Goal: Navigation & Orientation: Find specific page/section

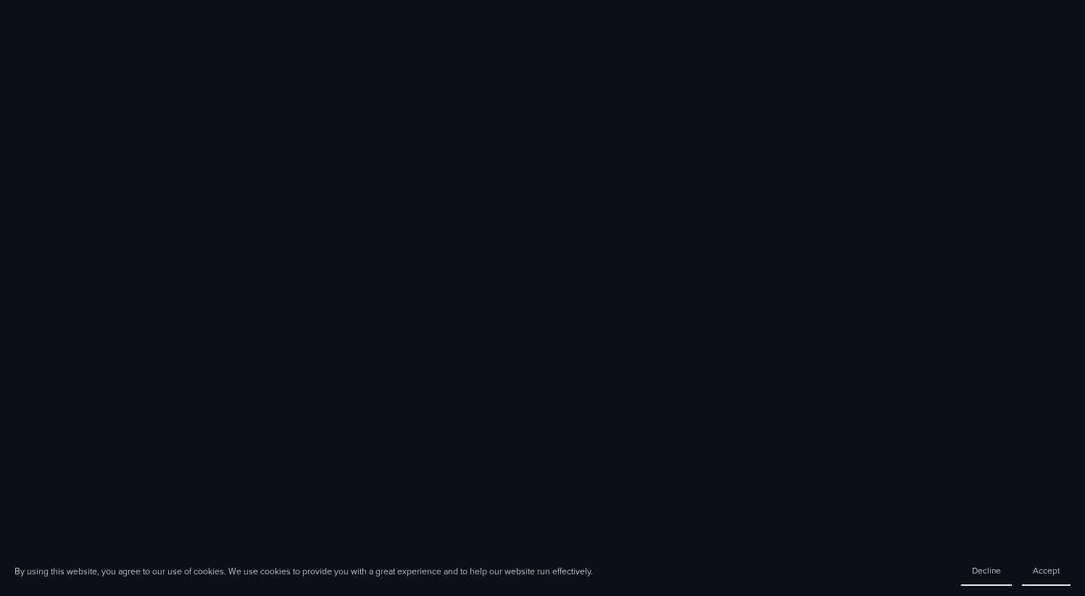
scroll to position [904, 0]
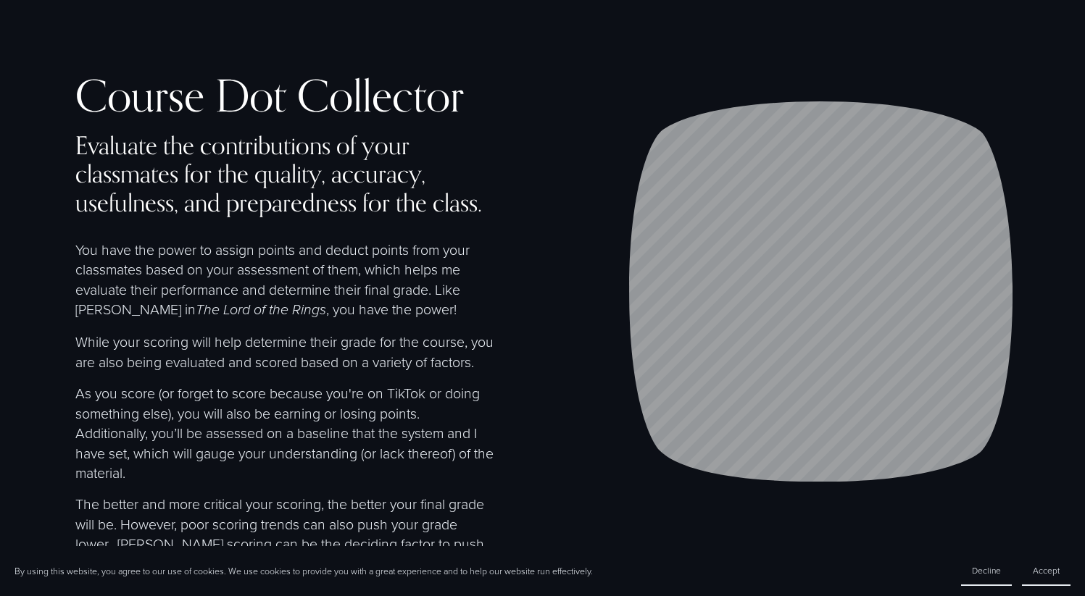
scroll to position [1106, 0]
